Goal: Information Seeking & Learning: Learn about a topic

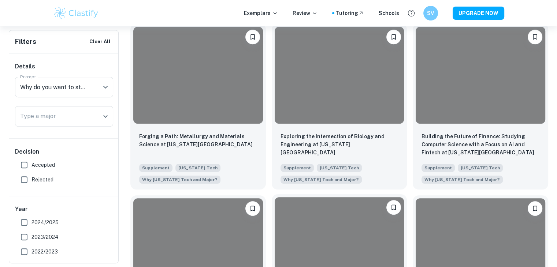
scroll to position [359, 0]
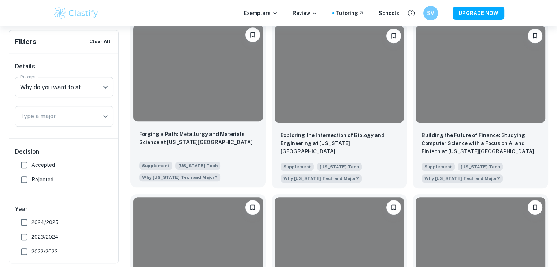
click at [174, 94] on div at bounding box center [198, 73] width 130 height 97
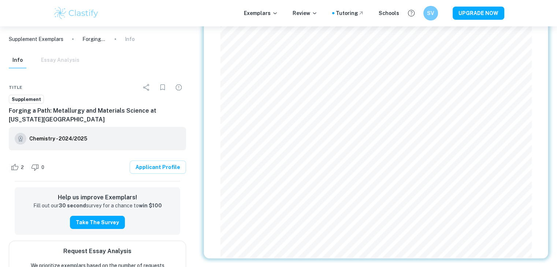
click at [64, 62] on div "Info Essay Analysis" at bounding box center [44, 60] width 71 height 16
click at [71, 59] on div "Info Essay Analysis" at bounding box center [44, 60] width 71 height 16
click at [60, 62] on div "Info Essay Analysis" at bounding box center [44, 60] width 71 height 16
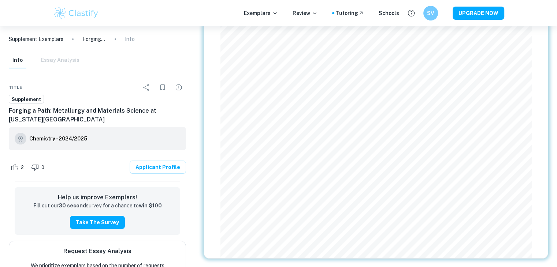
click at [60, 62] on div "Info Essay Analysis" at bounding box center [44, 60] width 71 height 16
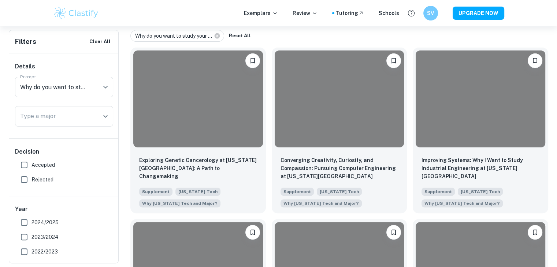
scroll to position [162, 0]
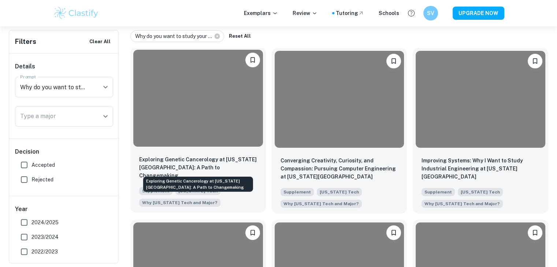
click at [224, 157] on p "Exploring Genetic Cancerology at [US_STATE][GEOGRAPHIC_DATA]: A Path to Changem…" at bounding box center [198, 168] width 118 height 24
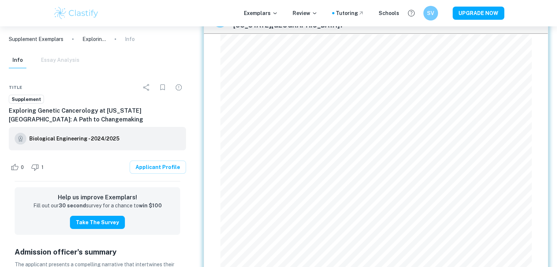
scroll to position [50, 0]
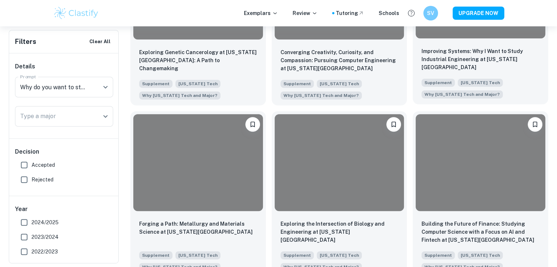
scroll to position [274, 0]
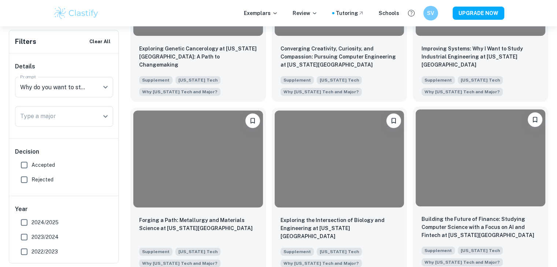
click at [483, 199] on div at bounding box center [480, 157] width 130 height 97
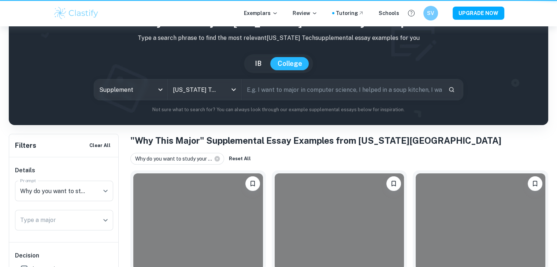
scroll to position [274, 0]
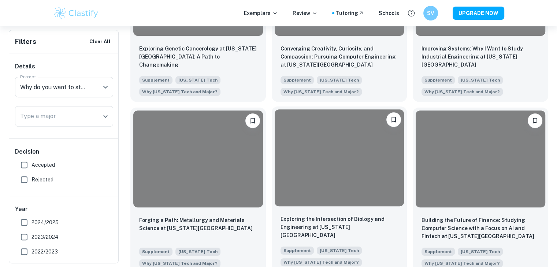
click at [337, 160] on div at bounding box center [339, 157] width 130 height 97
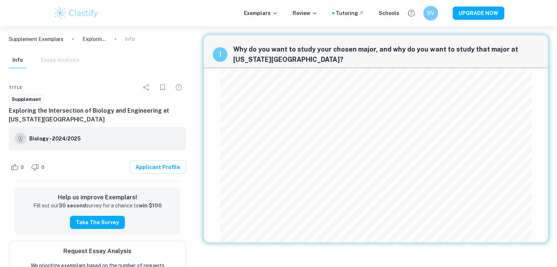
click at [215, 112] on div "1 Why do you want to study your chosen major, and why do you want to study that…" at bounding box center [375, 138] width 344 height 207
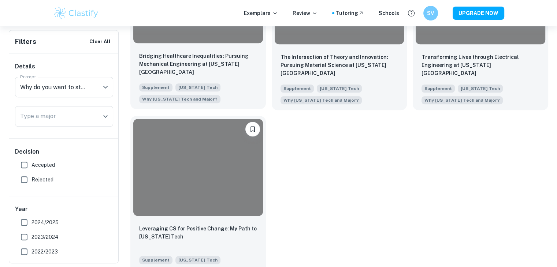
scroll to position [611, 0]
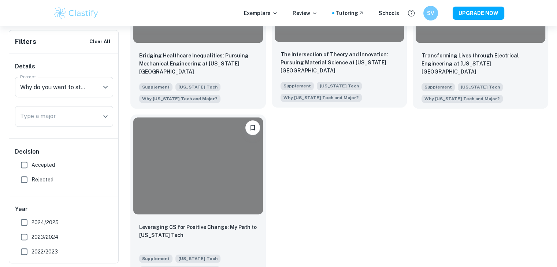
click at [309, 51] on div "The Intersection of Theory and Innovation: Pursuing Material Science at [US_STA…" at bounding box center [339, 76] width 135 height 63
